Goal: Task Accomplishment & Management: Use online tool/utility

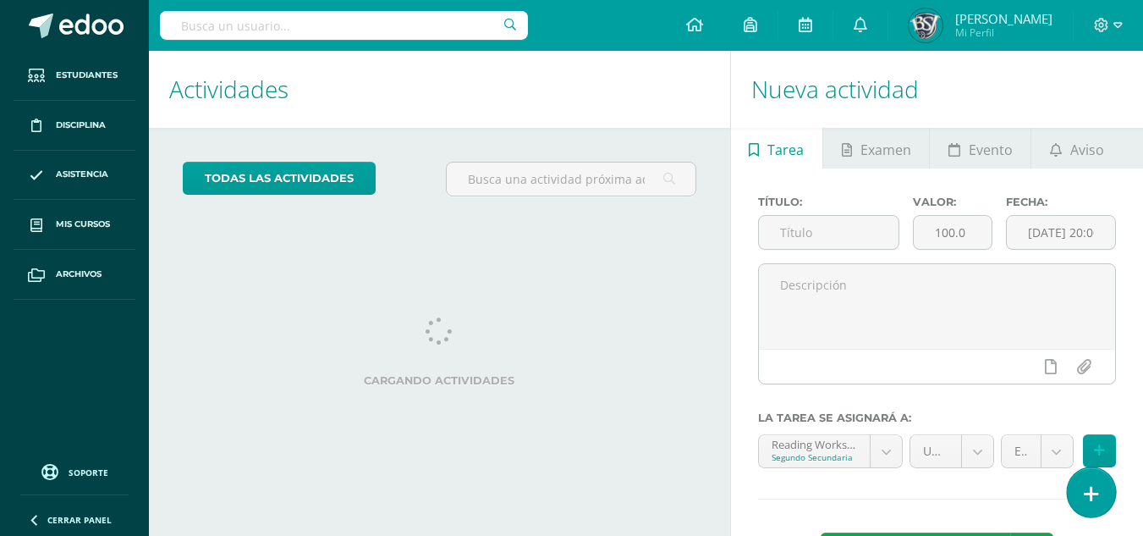
click at [1093, 494] on icon at bounding box center [1091, 493] width 15 height 19
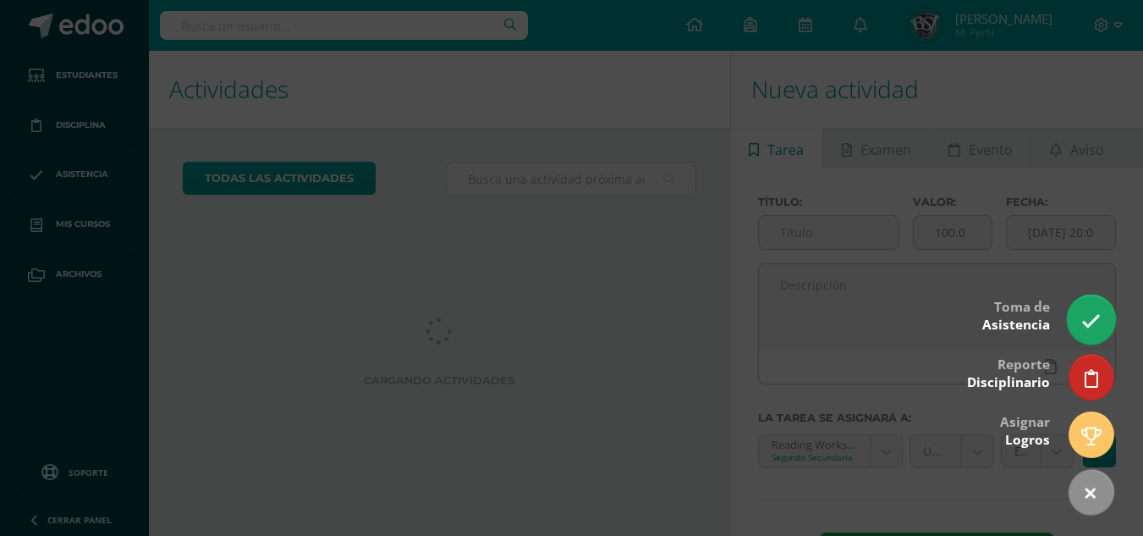
click at [1093, 320] on icon at bounding box center [1091, 320] width 19 height 19
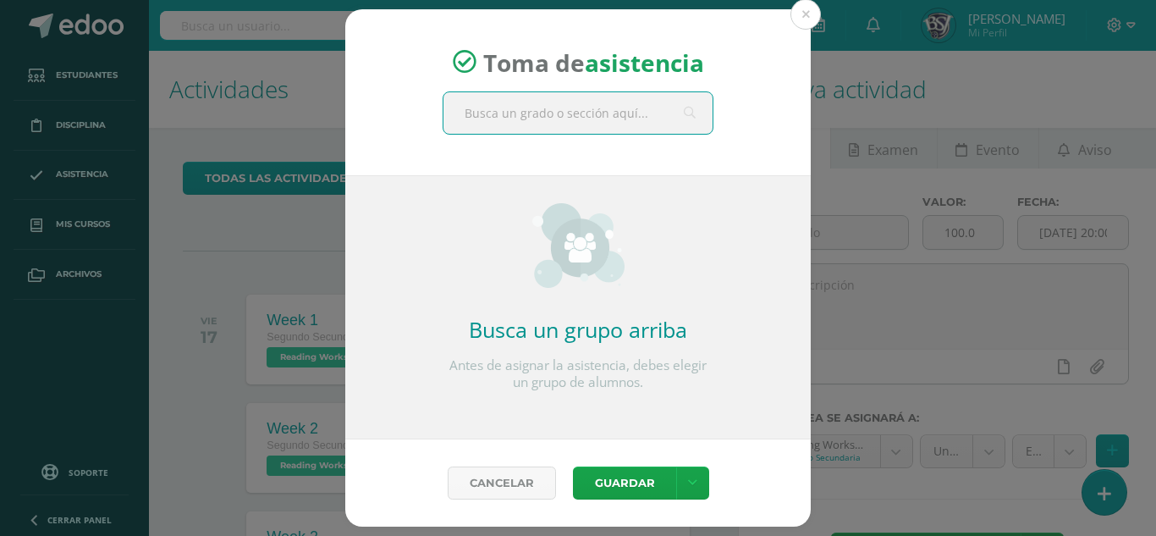
click at [535, 118] on input "text" at bounding box center [577, 112] width 269 height 41
type input "e"
type input "segundo"
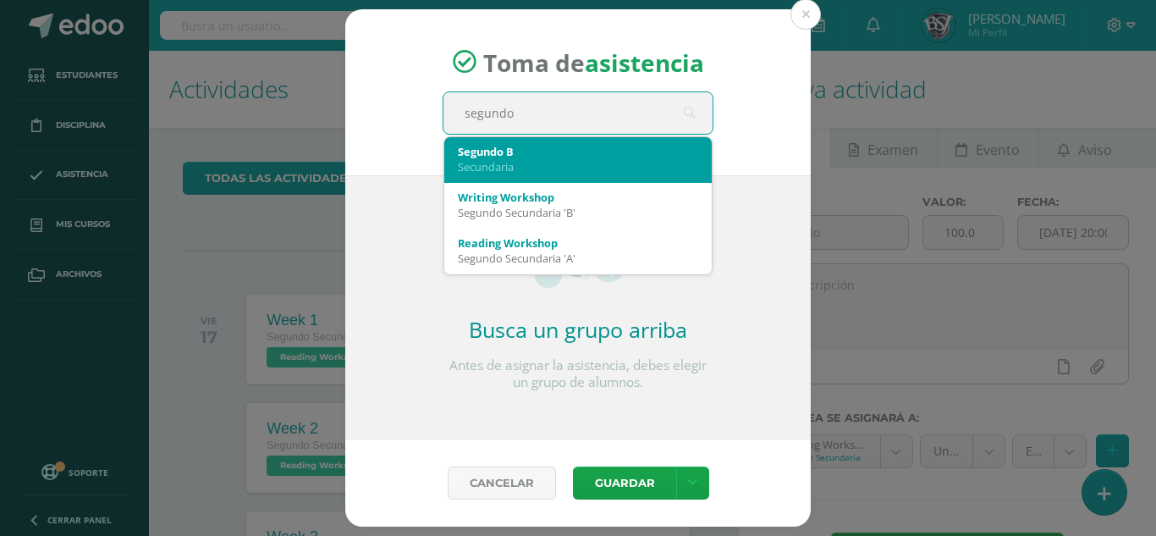
click at [520, 164] on div "Secundaria" at bounding box center [578, 166] width 240 height 15
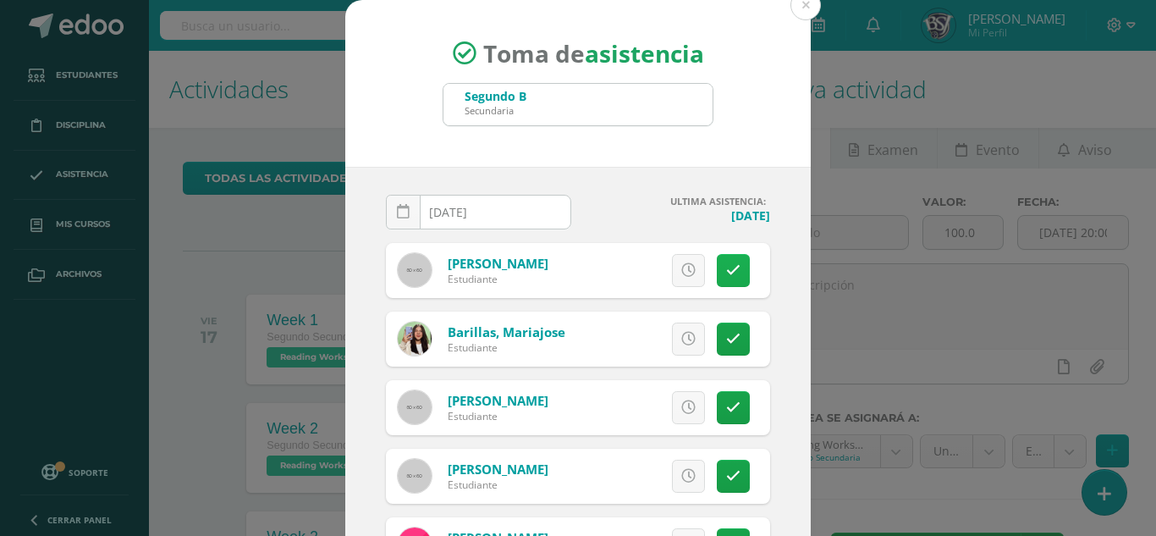
click at [726, 269] on icon at bounding box center [733, 270] width 14 height 14
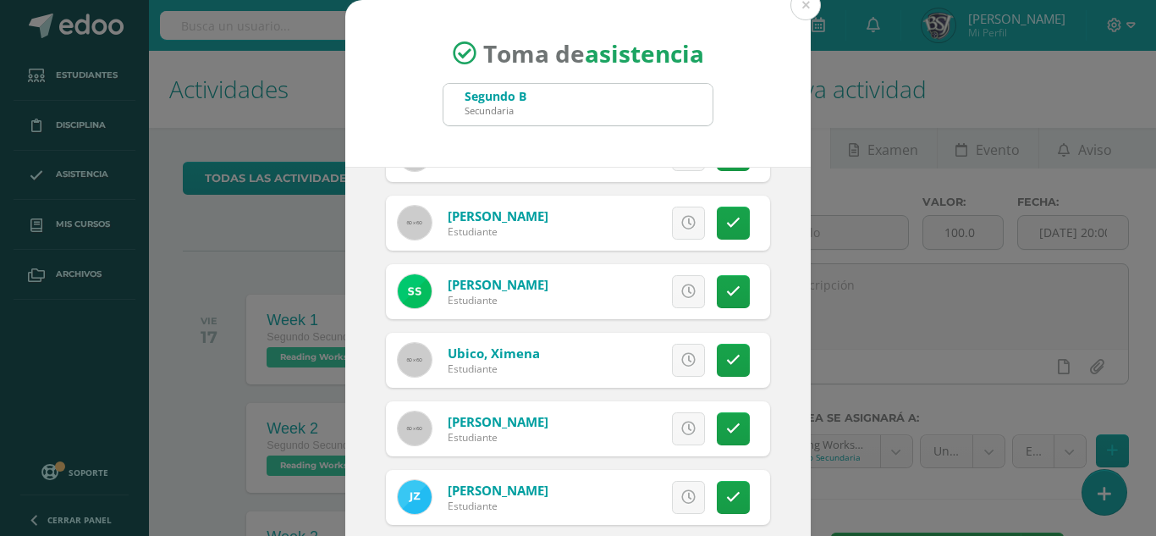
scroll to position [104, 0]
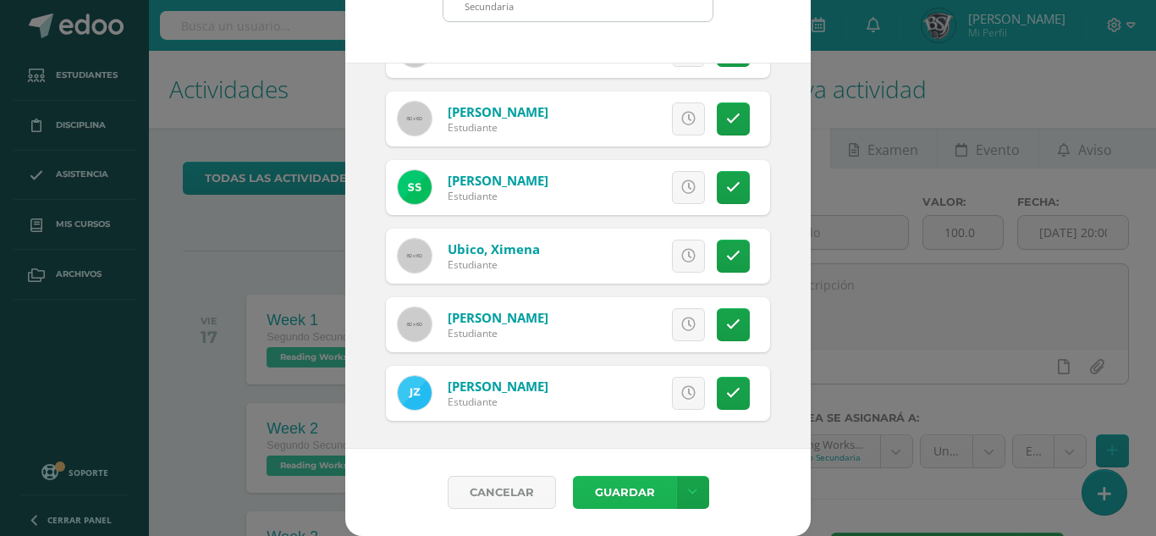
click at [598, 494] on button "Guardar" at bounding box center [624, 492] width 103 height 33
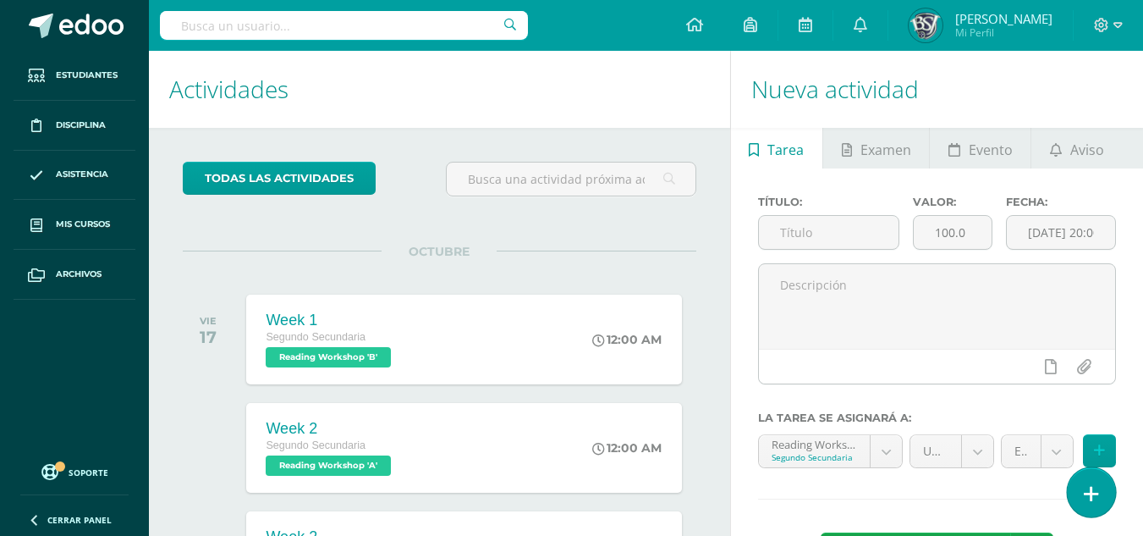
click at [1079, 499] on link at bounding box center [1091, 491] width 48 height 49
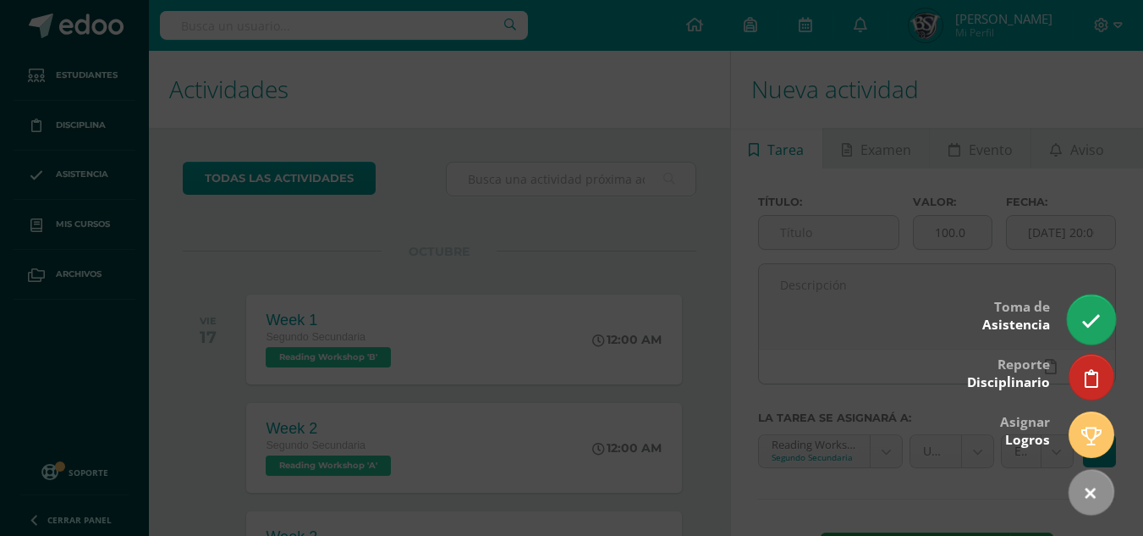
click at [1080, 312] on link at bounding box center [1091, 319] width 48 height 49
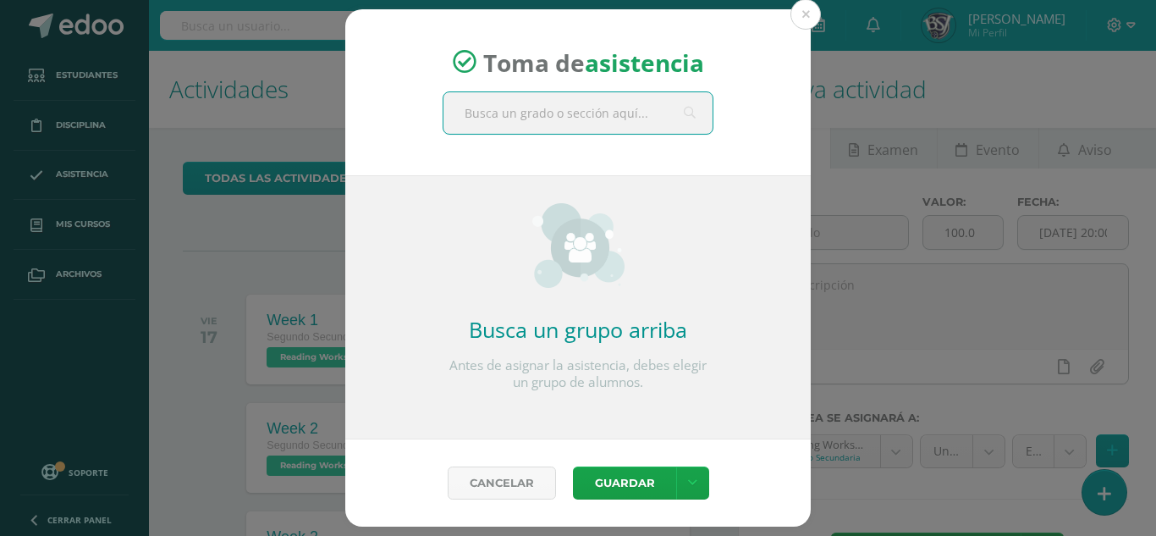
click at [594, 120] on input "text" at bounding box center [577, 112] width 269 height 41
type input "segundo"
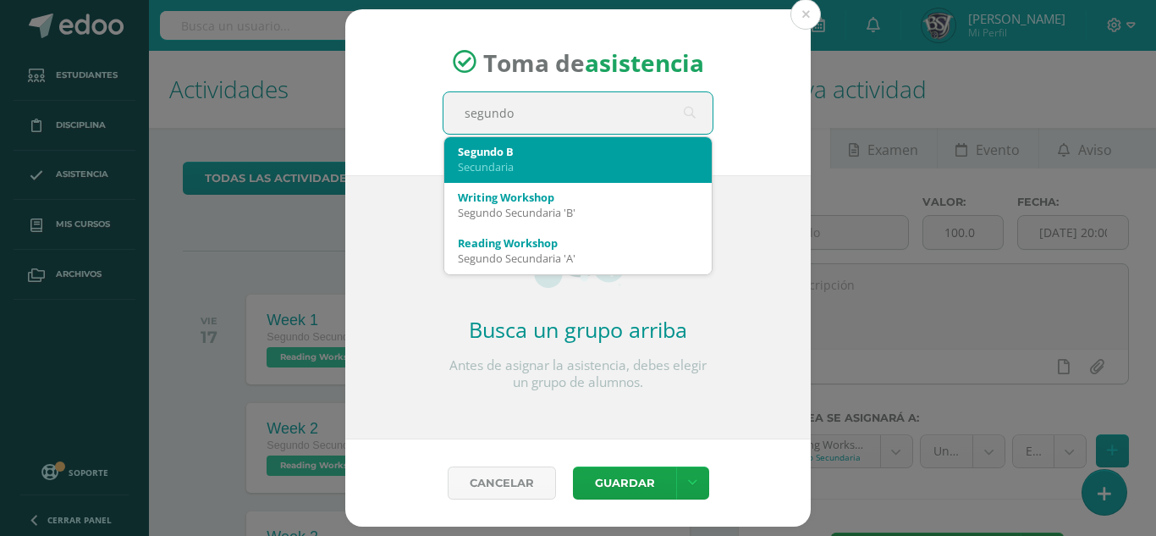
click at [570, 166] on div "Secundaria" at bounding box center [578, 166] width 240 height 15
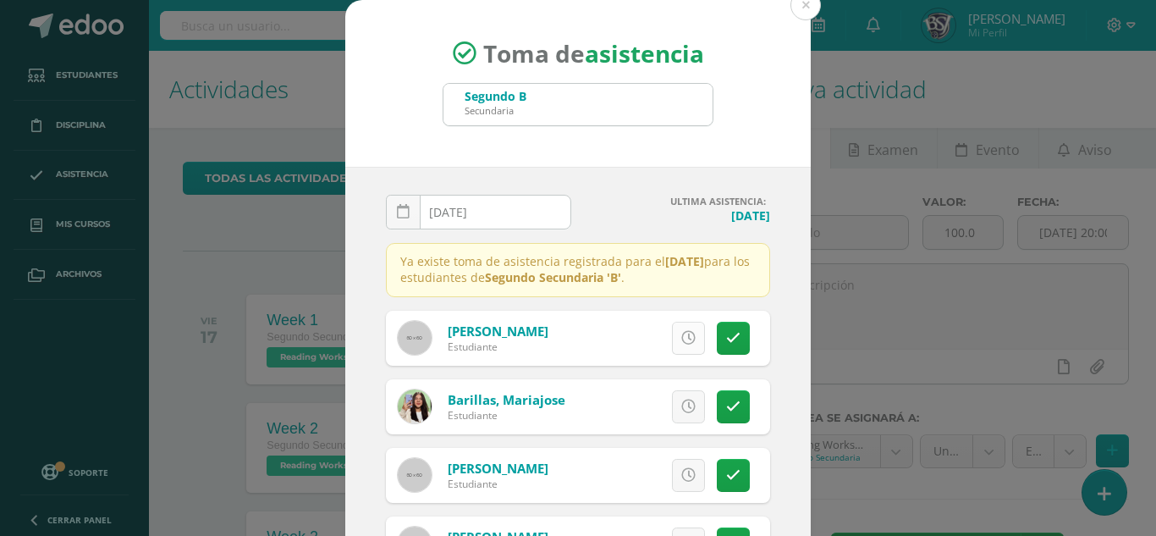
click at [672, 333] on link at bounding box center [688, 338] width 33 height 33
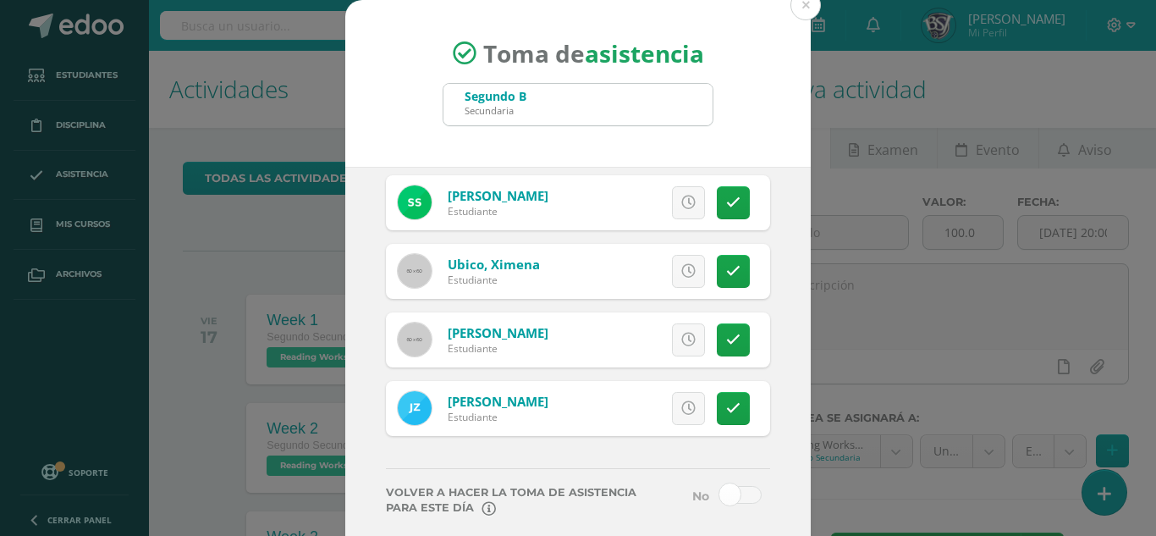
scroll to position [104, 0]
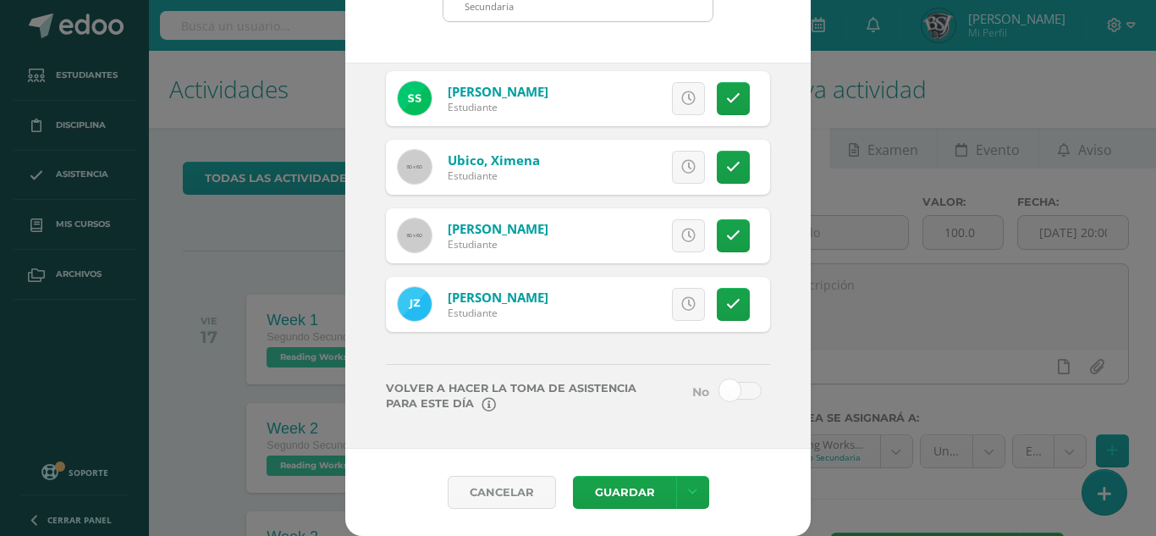
click at [718, 403] on label at bounding box center [728, 401] width 100 height 39
click at [0, 0] on input "checkbox" at bounding box center [0, 0] width 0 height 0
click at [629, 492] on button "Guardar" at bounding box center [624, 492] width 103 height 33
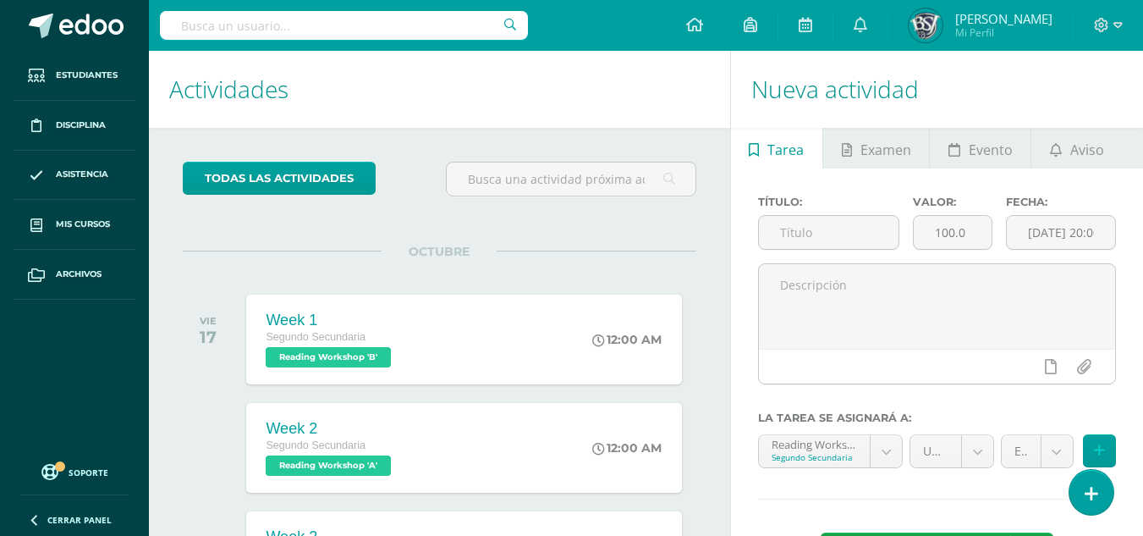
click at [350, 74] on h1 "Actividades" at bounding box center [439, 89] width 541 height 77
